Goal: Information Seeking & Learning: Stay updated

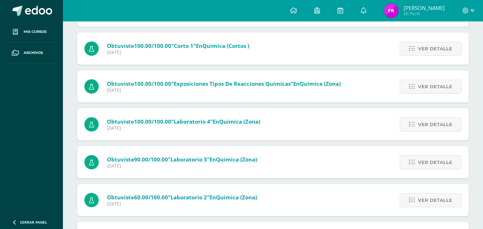
scroll to position [626, 0]
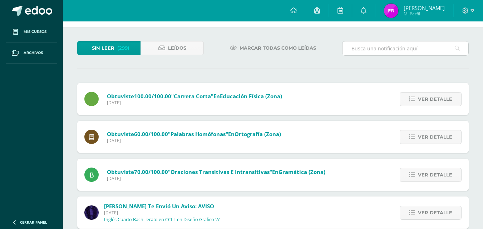
scroll to position [29, 0]
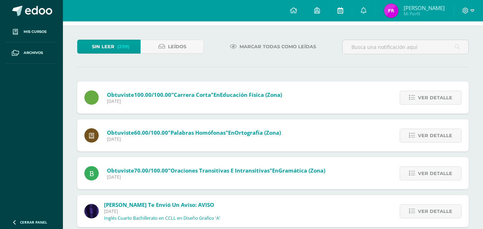
click at [340, 9] on icon at bounding box center [341, 10] width 6 height 6
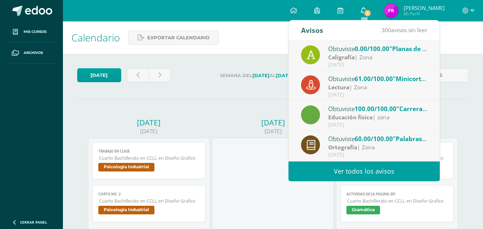
click at [366, 10] on span "2" at bounding box center [368, 13] width 8 height 8
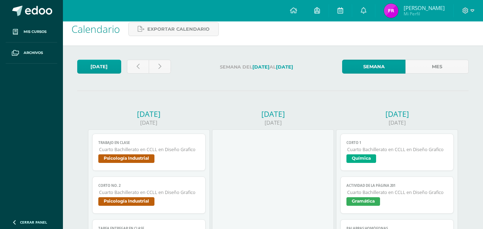
scroll to position [4, 0]
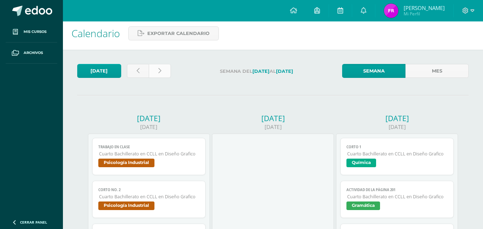
click at [161, 71] on icon at bounding box center [159, 71] width 3 height 6
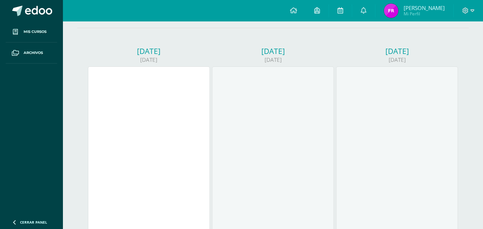
scroll to position [80, 0]
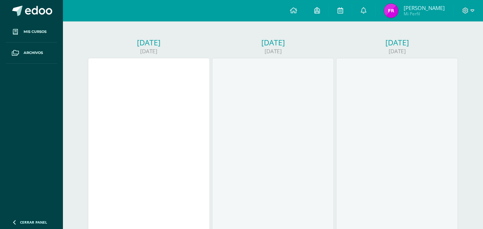
drag, startPoint x: 483, startPoint y: 54, endPoint x: 488, endPoint y: 96, distance: 42.4
drag, startPoint x: 483, startPoint y: 88, endPoint x: 483, endPoint y: 94, distance: 6.1
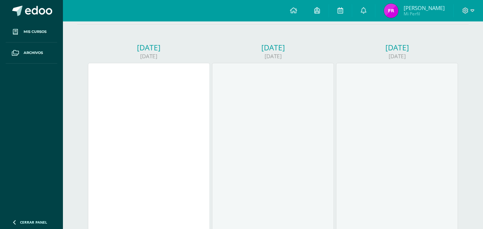
scroll to position [170, 0]
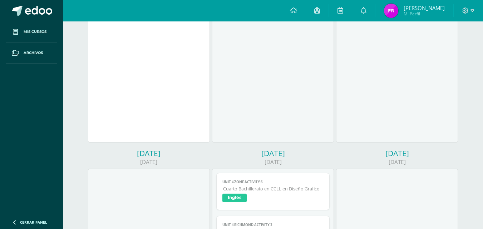
drag, startPoint x: 431, startPoint y: 72, endPoint x: 476, endPoint y: 93, distance: 49.4
click at [476, 93] on div "[DATE] Semana del [DATE] al [DATE] Semana Mes [DATE] [DATE] [DATE] [DATE] [GEOG…" at bounding box center [273, 229] width 420 height 691
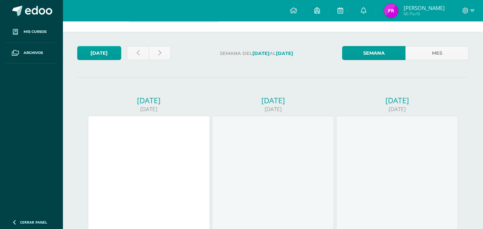
scroll to position [0, 0]
